Goal: Transaction & Acquisition: Obtain resource

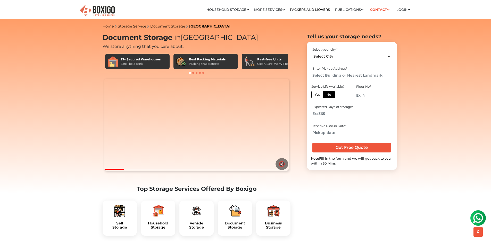
scroll to position [129, 0]
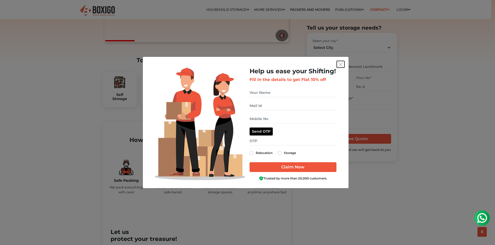
click at [341, 64] on img "get free quote dialog" at bounding box center [340, 64] width 5 height 5
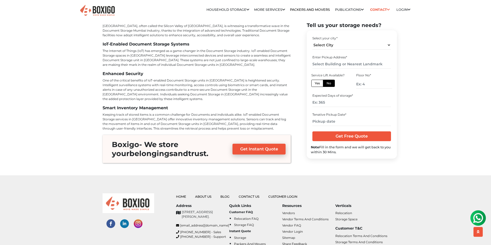
scroll to position [1803, 0]
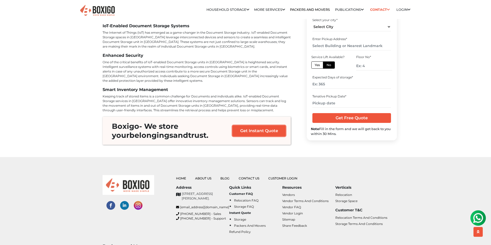
click at [245, 126] on link "Get Instant Quote" at bounding box center [258, 131] width 53 height 11
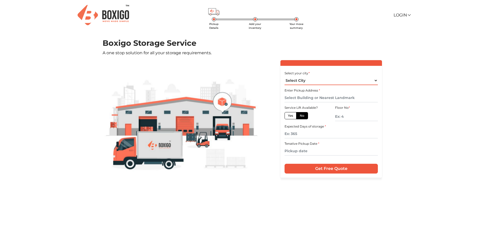
click at [349, 81] on select "Select City [GEOGRAPHIC_DATA] [GEOGRAPHIC_DATA] [GEOGRAPHIC_DATA] [GEOGRAPHIC_D…" at bounding box center [330, 80] width 93 height 9
select select "[GEOGRAPHIC_DATA]"
click at [284, 76] on select "Select City [GEOGRAPHIC_DATA] [GEOGRAPHIC_DATA] [GEOGRAPHIC_DATA] [GEOGRAPHIC_D…" at bounding box center [330, 80] width 93 height 9
click at [290, 115] on label "Yes" at bounding box center [290, 115] width 12 height 7
click at [290, 115] on input "Yes" at bounding box center [289, 115] width 3 height 3
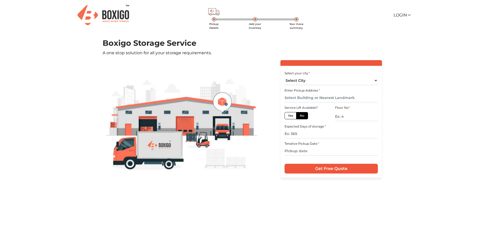
radio input "true"
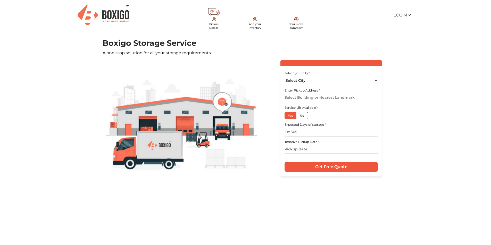
click at [334, 99] on input "text" at bounding box center [330, 98] width 93 height 9
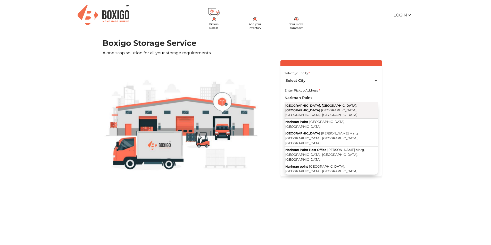
click at [330, 109] on button "[GEOGRAPHIC_DATA], [GEOGRAPHIC_DATA], [GEOGRAPHIC_DATA] [GEOGRAPHIC_DATA], [GEO…" at bounding box center [330, 111] width 93 height 16
type input "[GEOGRAPHIC_DATA], [GEOGRAPHIC_DATA], [GEOGRAPHIC_DATA], [GEOGRAPHIC_DATA], [GE…"
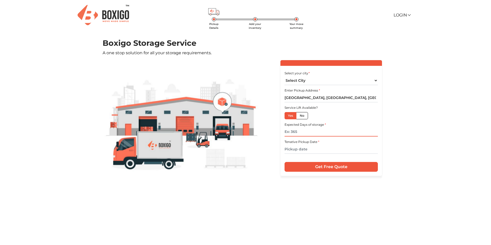
click at [312, 131] on input "text" at bounding box center [330, 132] width 93 height 9
click at [302, 151] on input "text" at bounding box center [330, 149] width 93 height 9
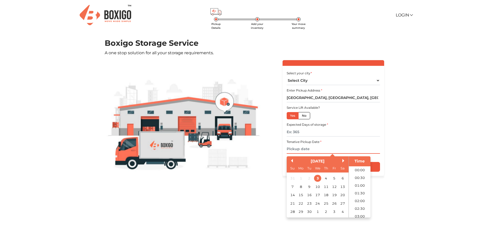
scroll to position [156, 0]
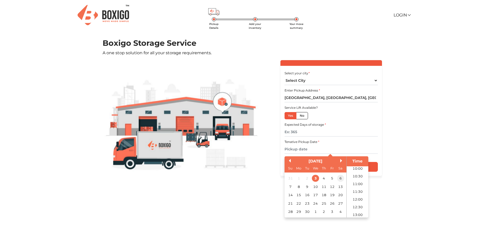
click at [340, 178] on div "6" at bounding box center [340, 178] width 7 height 7
click at [358, 177] on li "10:30" at bounding box center [357, 177] width 22 height 8
type input "[DATE] 10:30 AM"
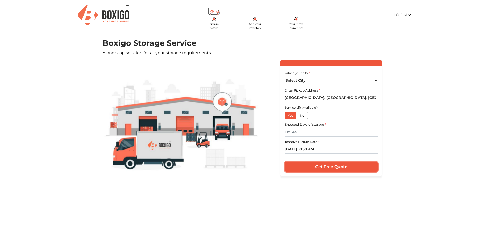
click at [344, 169] on input "Get Free Quote" at bounding box center [330, 167] width 93 height 10
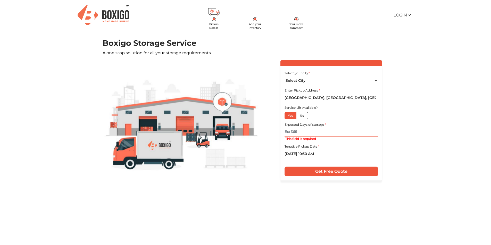
click at [311, 133] on input "text" at bounding box center [330, 132] width 93 height 9
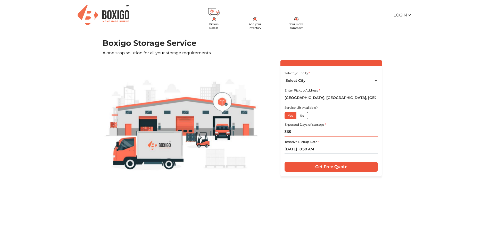
type input "365"
click at [322, 166] on input "Get Free Quote" at bounding box center [330, 167] width 93 height 10
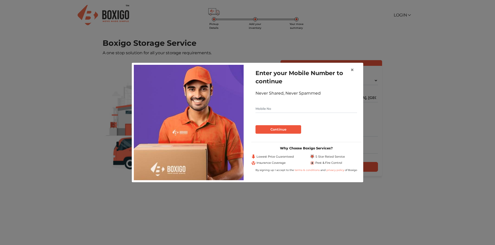
click at [279, 108] on input "text" at bounding box center [305, 109] width 101 height 8
type input "9892525962"
click at [279, 130] on button "Continue" at bounding box center [278, 129] width 46 height 9
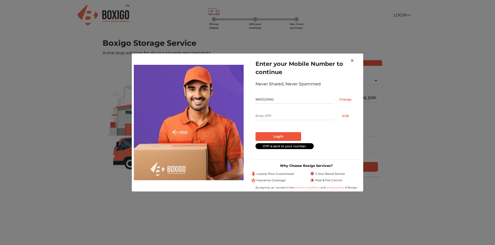
click at [276, 117] on input "text" at bounding box center [294, 116] width 78 height 8
type input "5024"
click at [279, 136] on button "Login" at bounding box center [278, 136] width 46 height 9
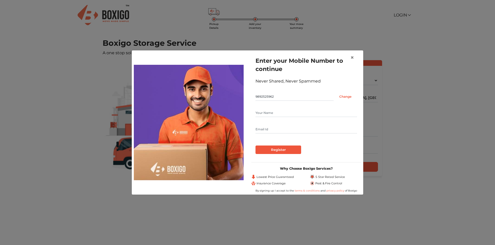
click at [268, 130] on input "text" at bounding box center [305, 129] width 101 height 8
type input "[EMAIL_ADDRESS][DOMAIN_NAME]"
click at [277, 151] on input "Register" at bounding box center [278, 150] width 46 height 9
type input "Rohit"
click at [289, 151] on input "Register" at bounding box center [278, 150] width 46 height 9
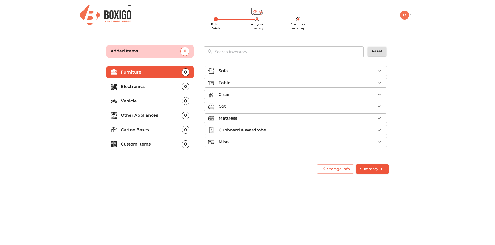
click at [146, 144] on p "Custom Items" at bounding box center [151, 144] width 61 height 6
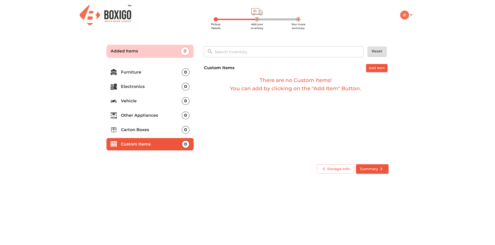
click at [143, 131] on p "Carton Boxes" at bounding box center [151, 130] width 61 height 6
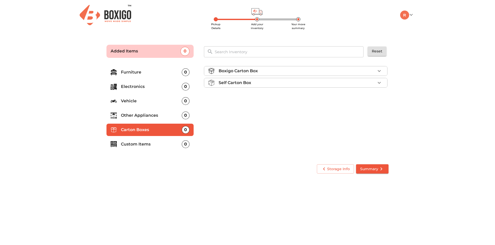
click at [140, 116] on p "Other Appliances" at bounding box center [151, 116] width 61 height 6
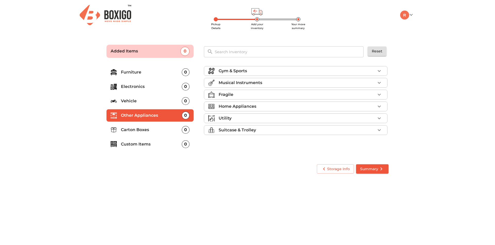
click at [139, 101] on p "Vehicle" at bounding box center [151, 101] width 61 height 6
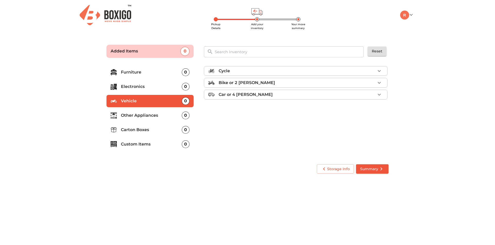
click at [139, 89] on p "Electronics" at bounding box center [151, 87] width 61 height 6
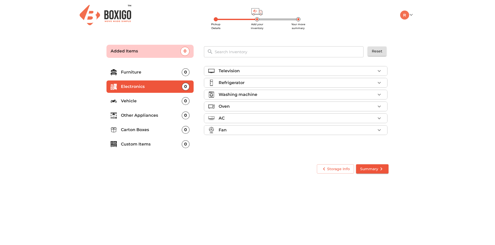
click at [138, 72] on p "Furniture" at bounding box center [151, 72] width 61 height 6
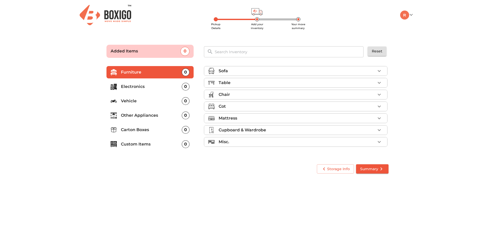
click at [223, 143] on p "Misc." at bounding box center [223, 142] width 11 height 6
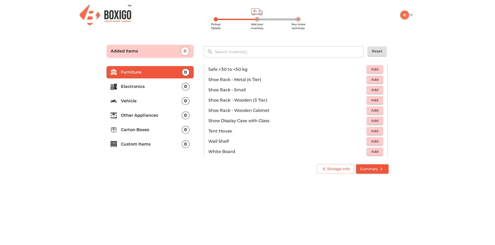
scroll to position [277, 0]
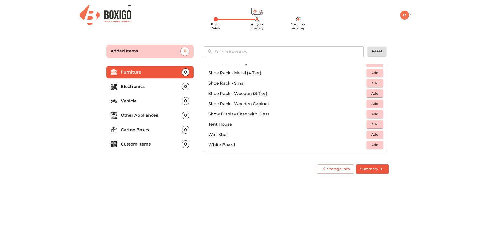
click at [140, 89] on p "Electronics" at bounding box center [151, 87] width 61 height 6
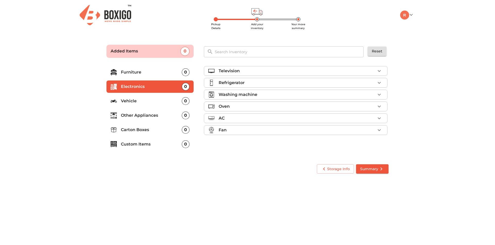
click at [137, 116] on p "Other Appliances" at bounding box center [151, 116] width 61 height 6
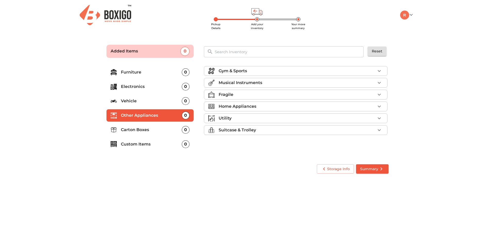
click at [135, 129] on p "Carton Boxes" at bounding box center [151, 130] width 61 height 6
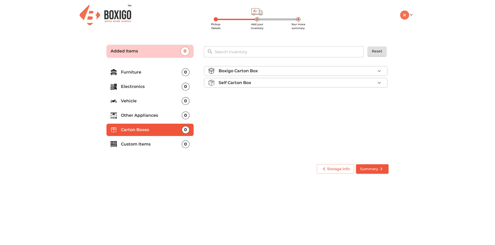
click at [380, 72] on icon "button" at bounding box center [379, 71] width 6 height 6
click at [379, 81] on icon "button" at bounding box center [379, 83] width 6 height 6
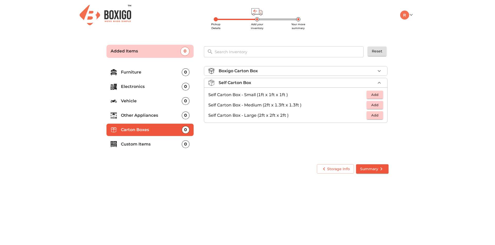
click at [379, 81] on icon "button" at bounding box center [379, 83] width 6 height 6
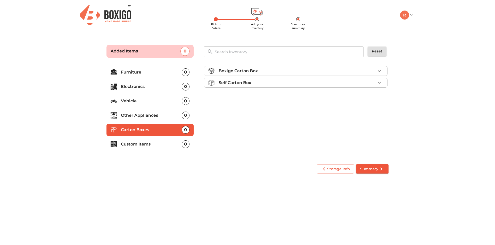
click at [380, 71] on icon "button" at bounding box center [379, 71] width 6 height 6
click at [376, 83] on span "Add" at bounding box center [374, 83] width 11 height 6
click at [379, 83] on icon "button" at bounding box center [379, 83] width 6 height 6
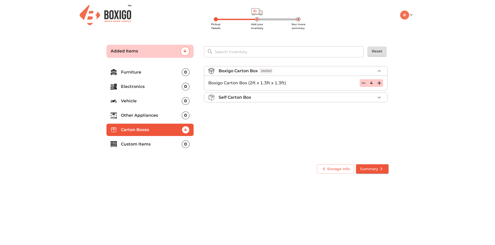
click at [379, 83] on icon "button" at bounding box center [379, 83] width 6 height 6
click at [375, 168] on span "Summary" at bounding box center [372, 169] width 24 height 6
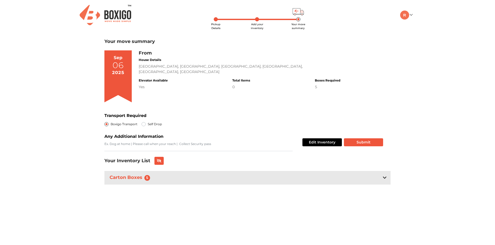
click at [148, 125] on label "Self Drop" at bounding box center [155, 124] width 14 height 6
click at [144, 125] on input "Self Drop" at bounding box center [143, 123] width 4 height 5
radio input "true"
radio input "false"
click at [364, 141] on button "Submit" at bounding box center [363, 143] width 39 height 8
